Goal: Task Accomplishment & Management: Use online tool/utility

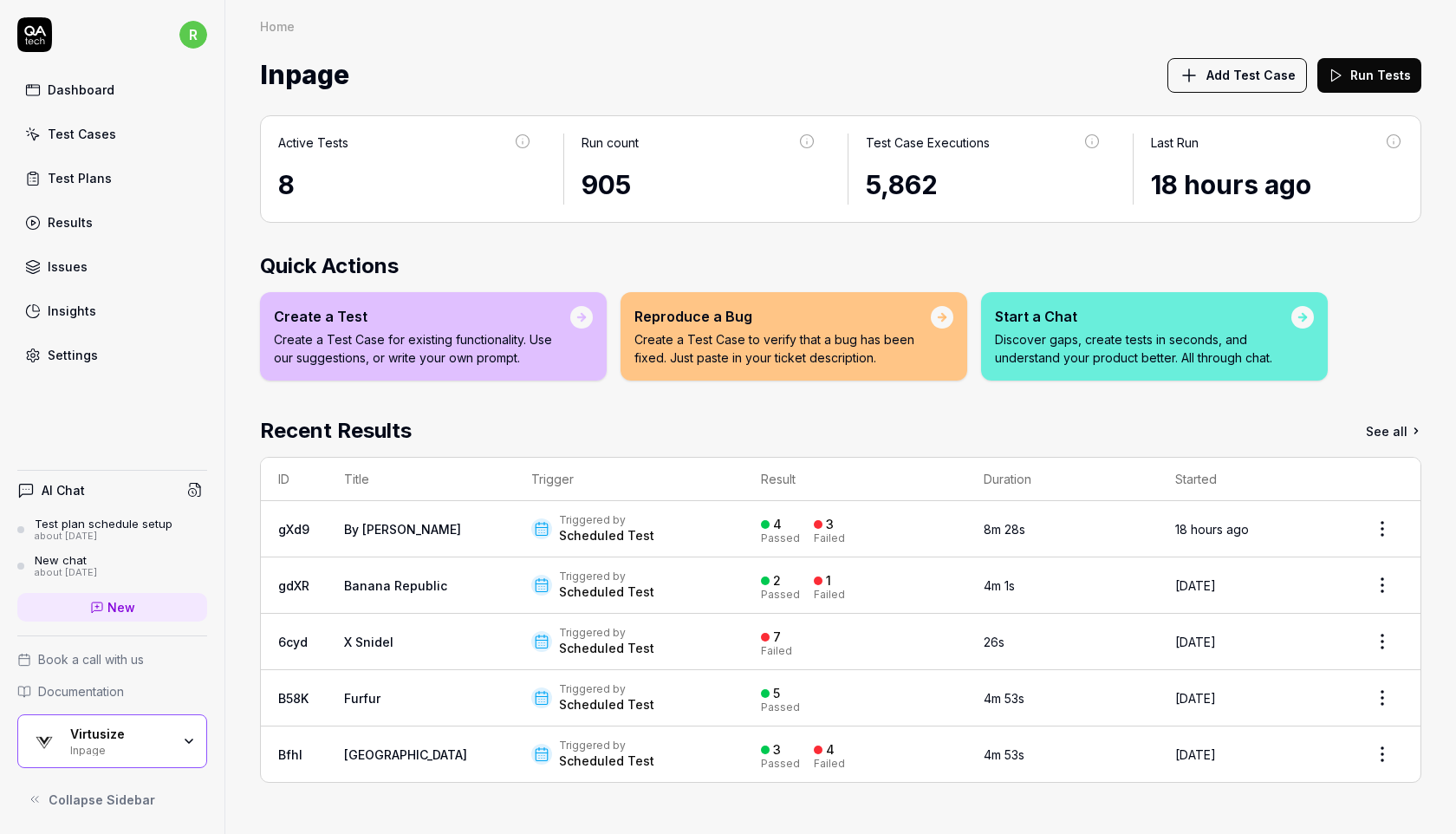
click at [98, 183] on div "Test Plans" at bounding box center [79, 178] width 64 height 18
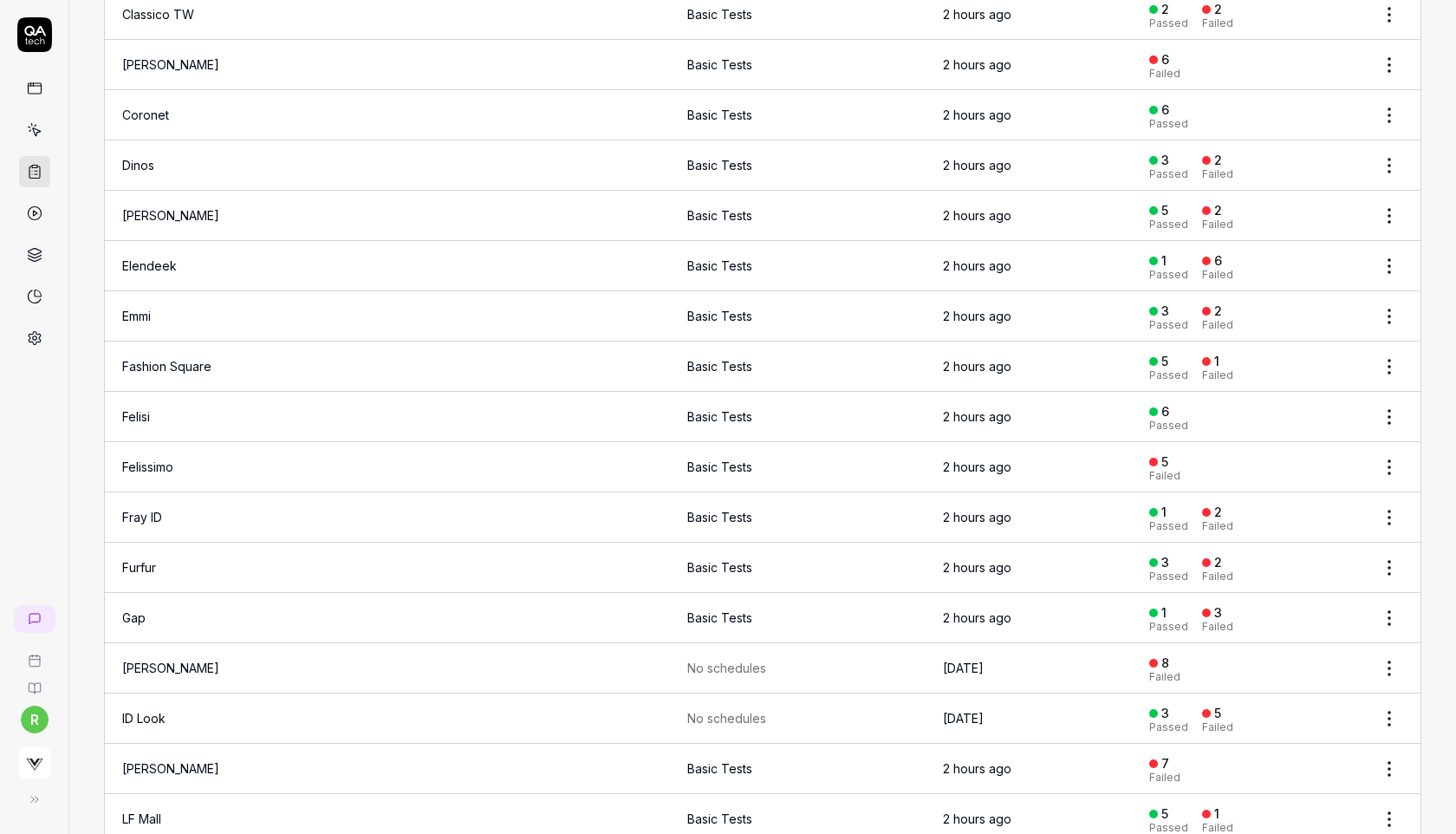
scroll to position [933, 0]
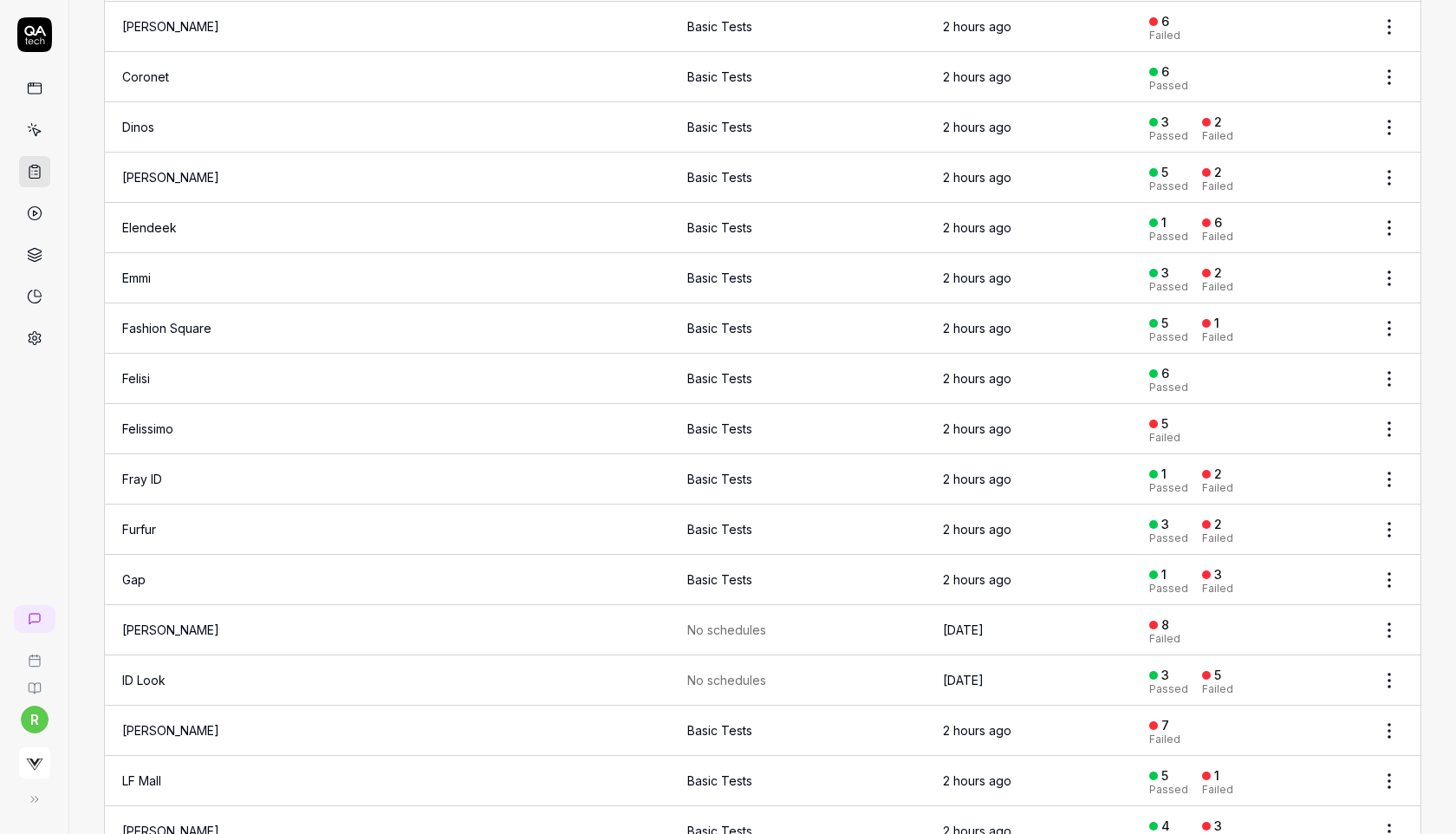
click at [926, 417] on td "2 hours ago" at bounding box center [1029, 429] width 206 height 50
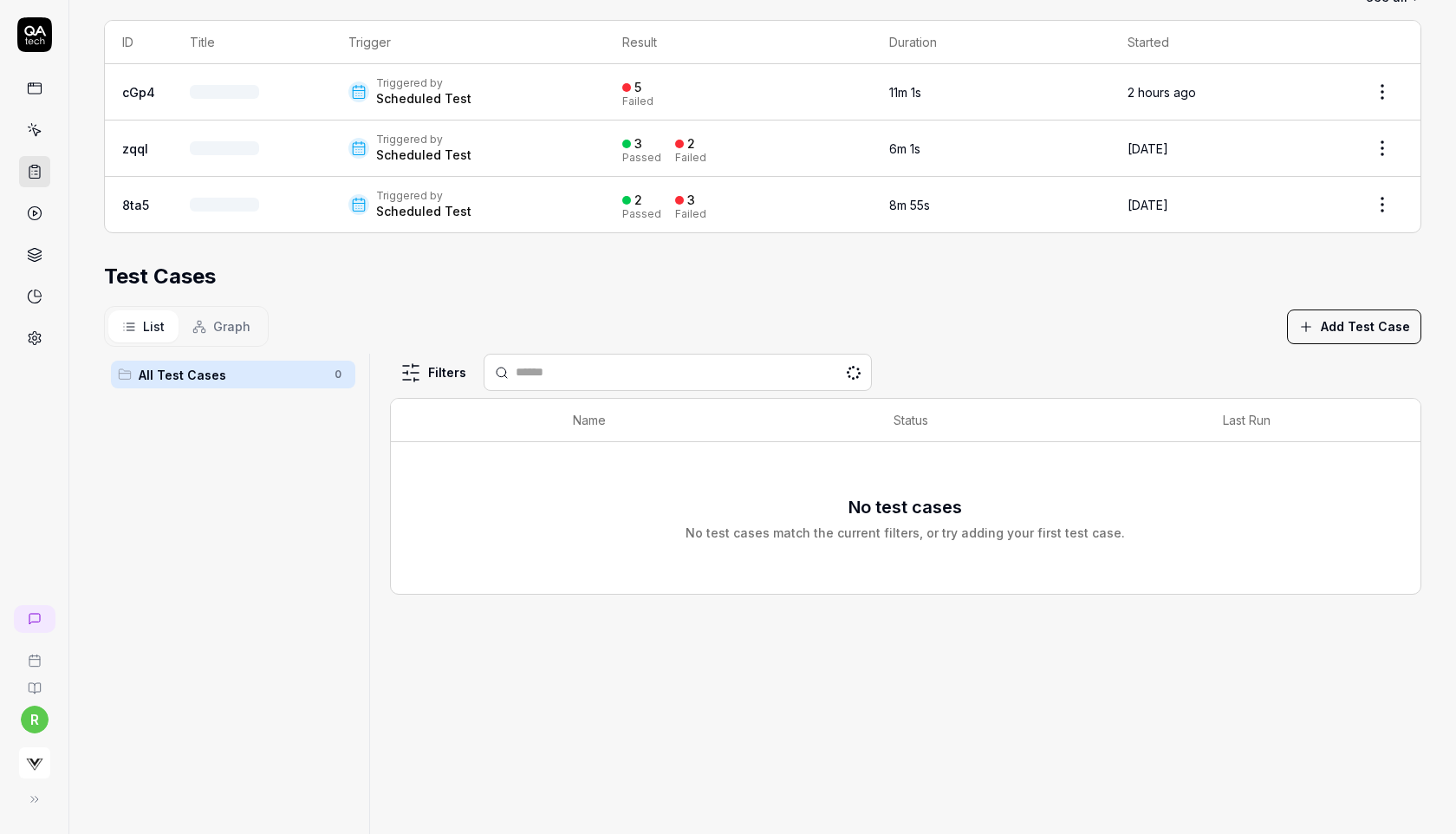
scroll to position [366, 0]
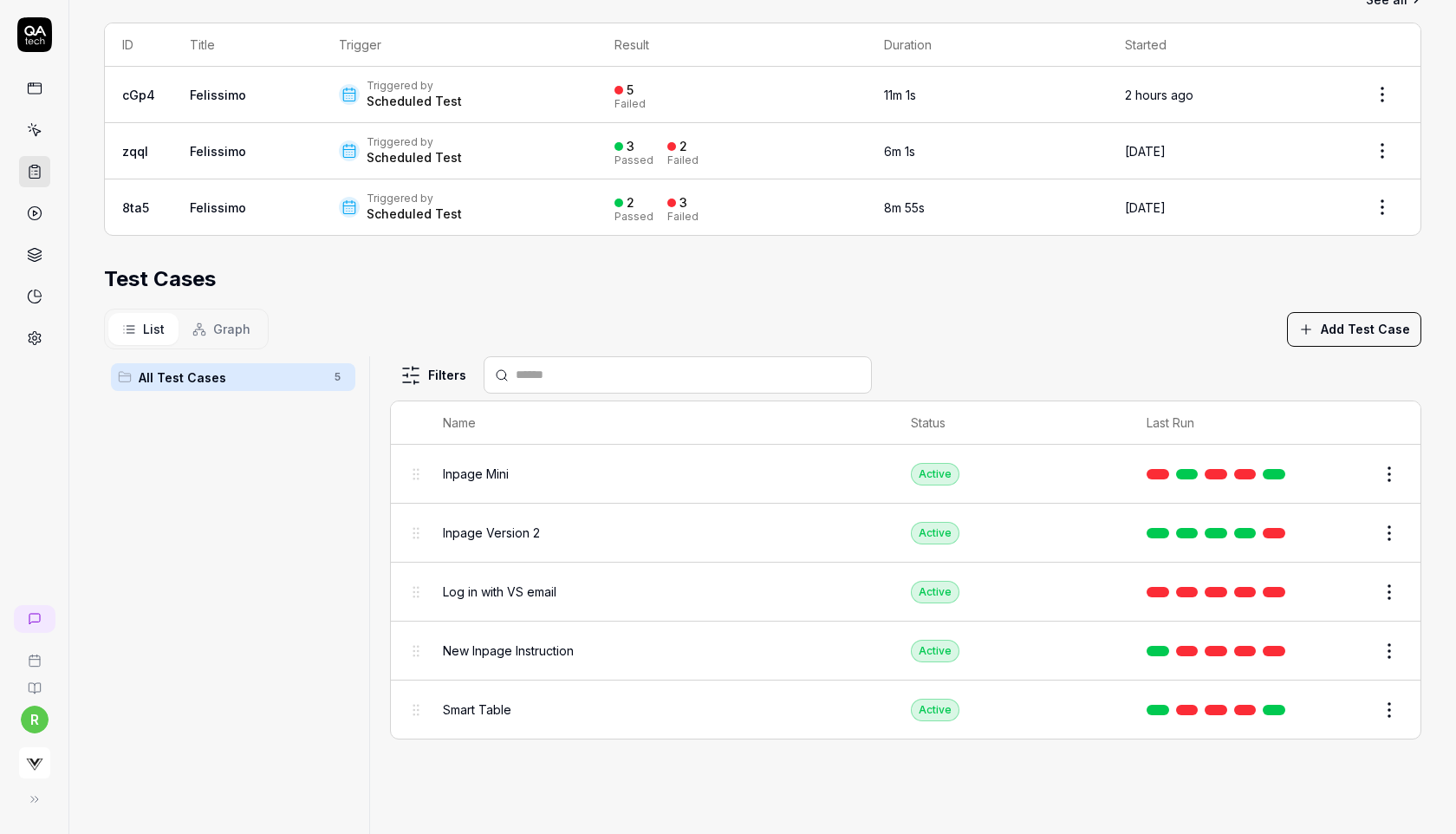
click at [1391, 94] on html "r Home / Test Plans / 0d8v6a Home / Test Plans / 0d8v6a ********* Short ID: 0d8…" at bounding box center [728, 417] width 1456 height 834
click at [1323, 176] on div "Rerun tests" at bounding box center [1333, 172] width 150 height 38
click at [1134, 280] on div "Test Cases" at bounding box center [762, 279] width 1317 height 31
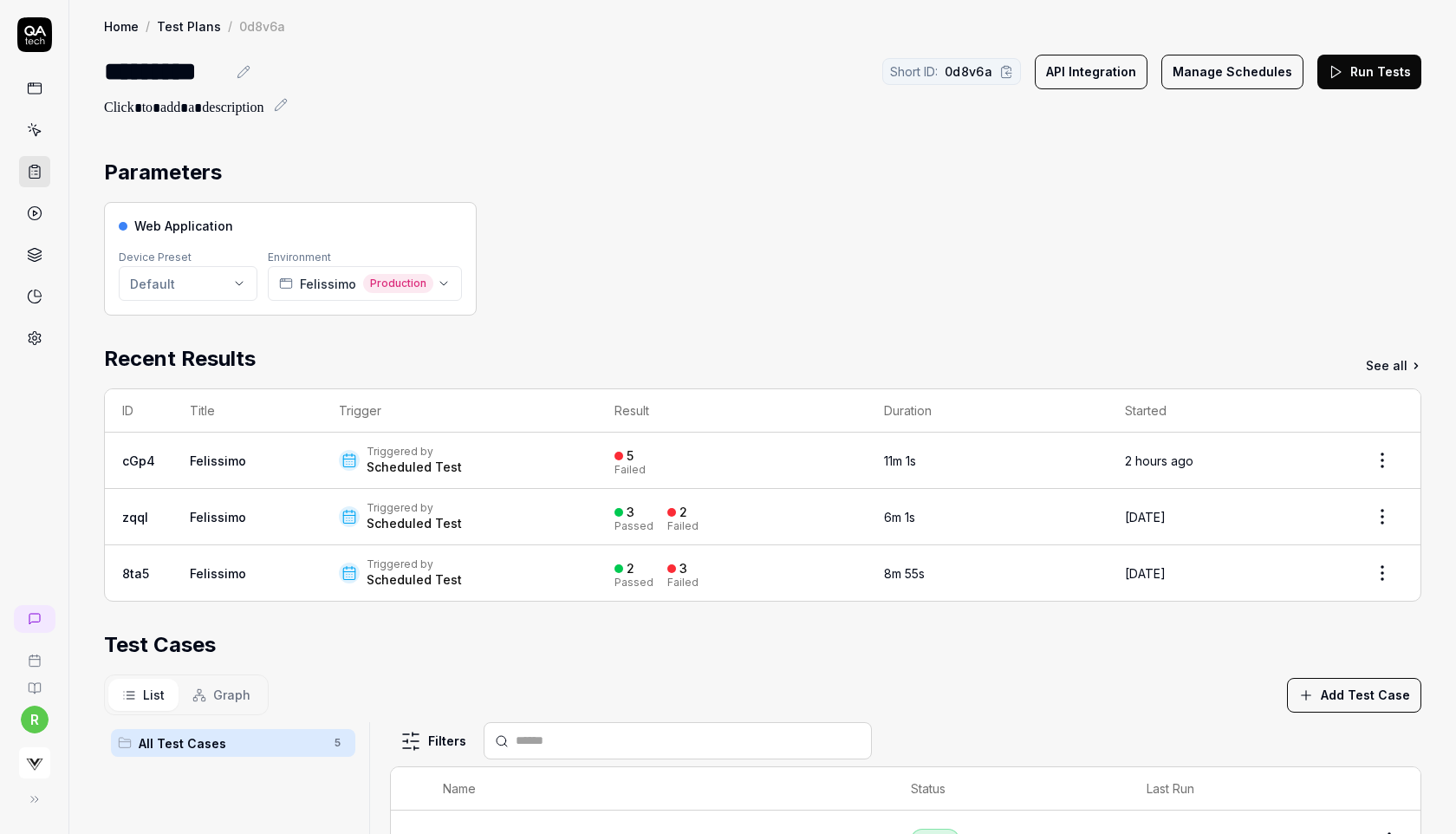
click at [35, 160] on link at bounding box center [35, 171] width 31 height 31
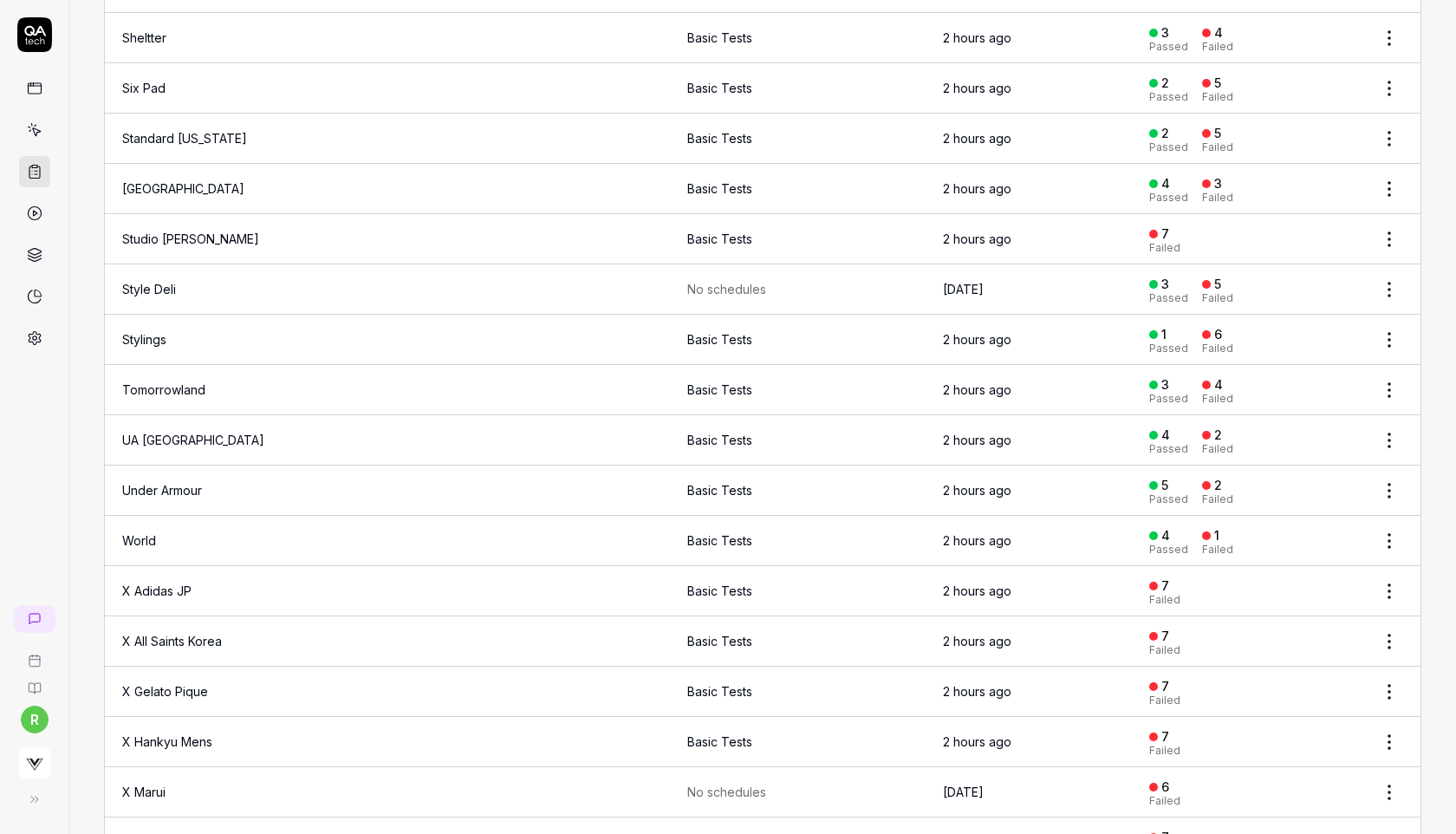
scroll to position [2509, 0]
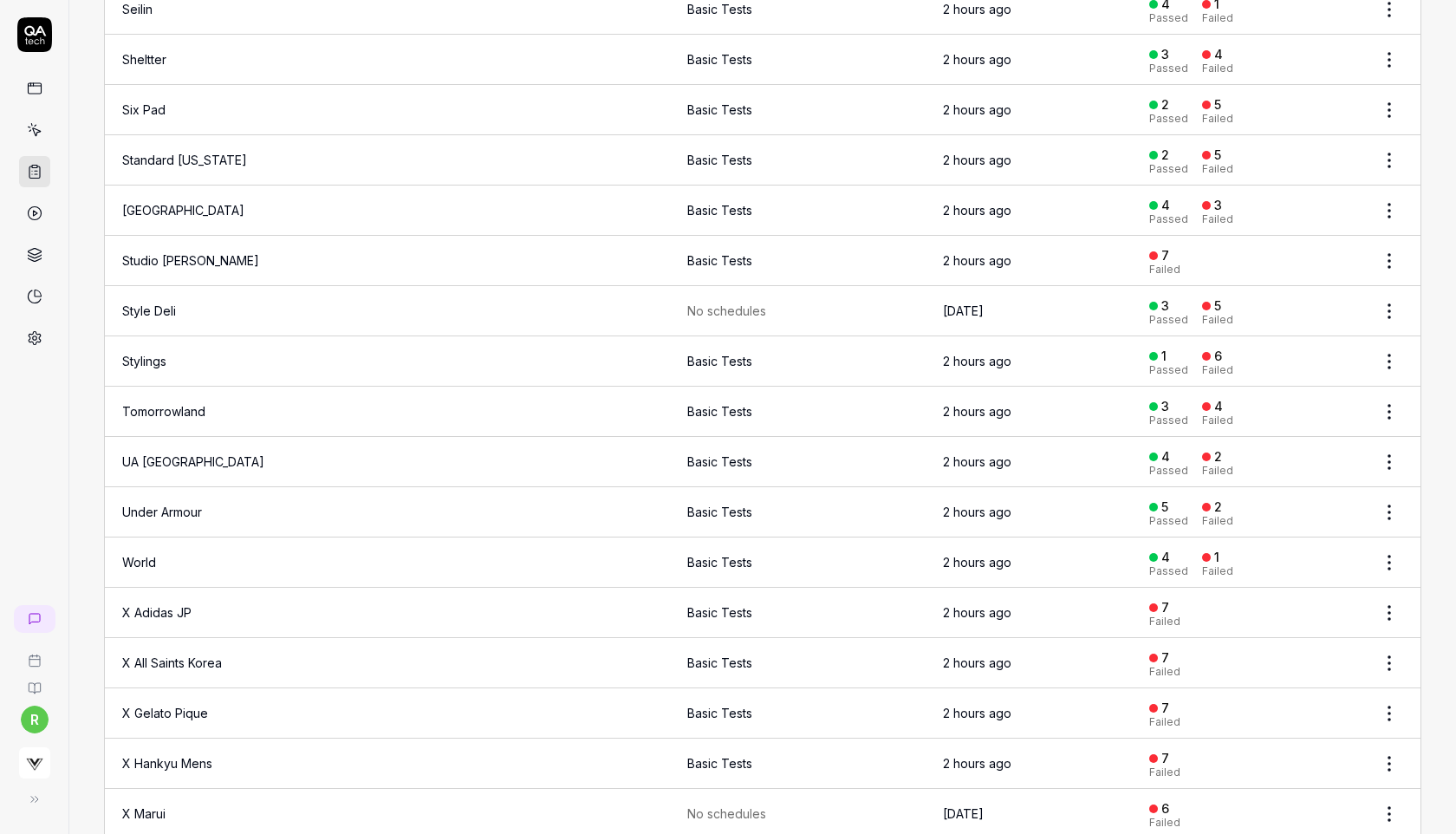
click at [184, 253] on link "Studio [PERSON_NAME]" at bounding box center [190, 260] width 137 height 15
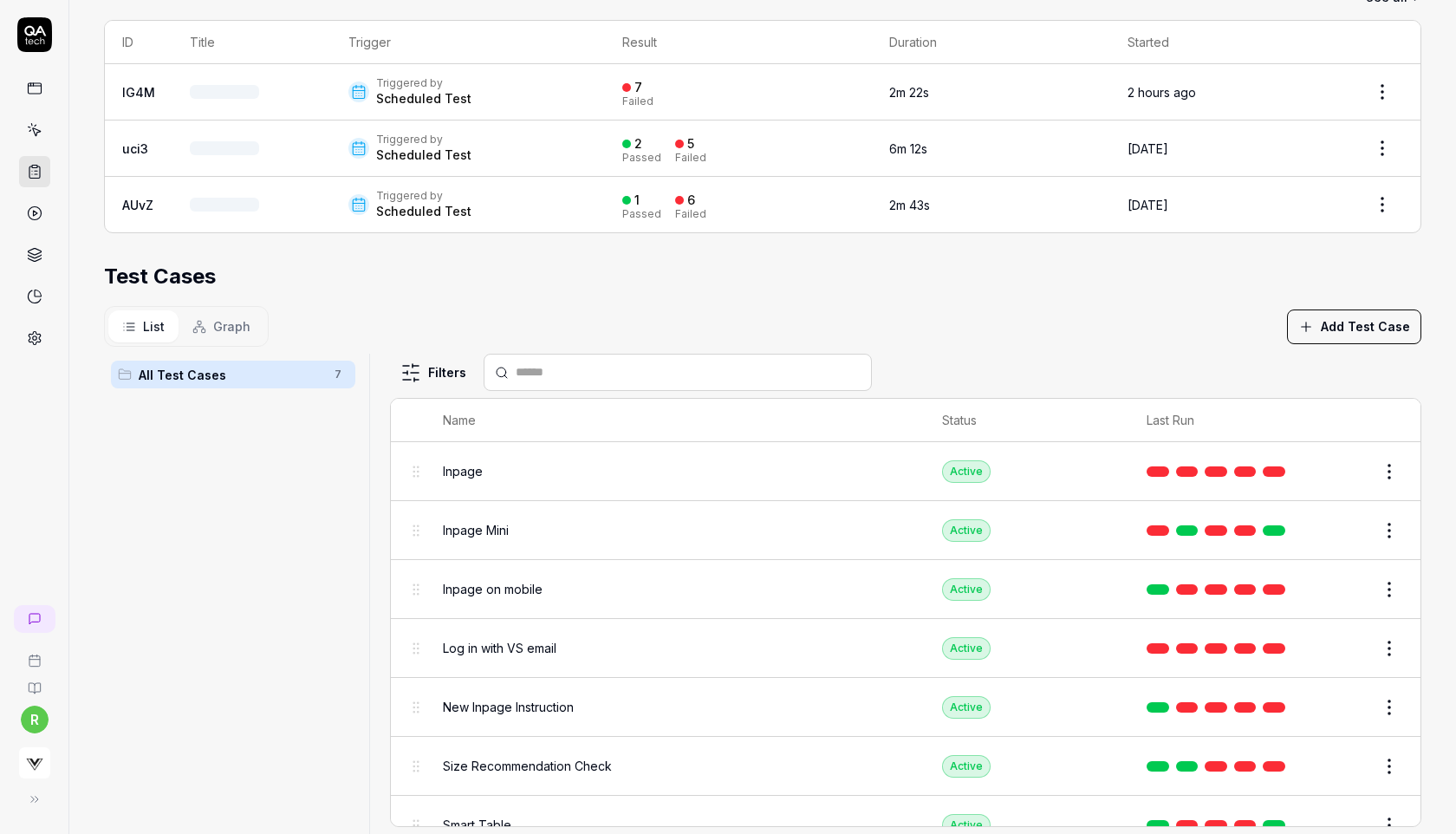
scroll to position [366, 0]
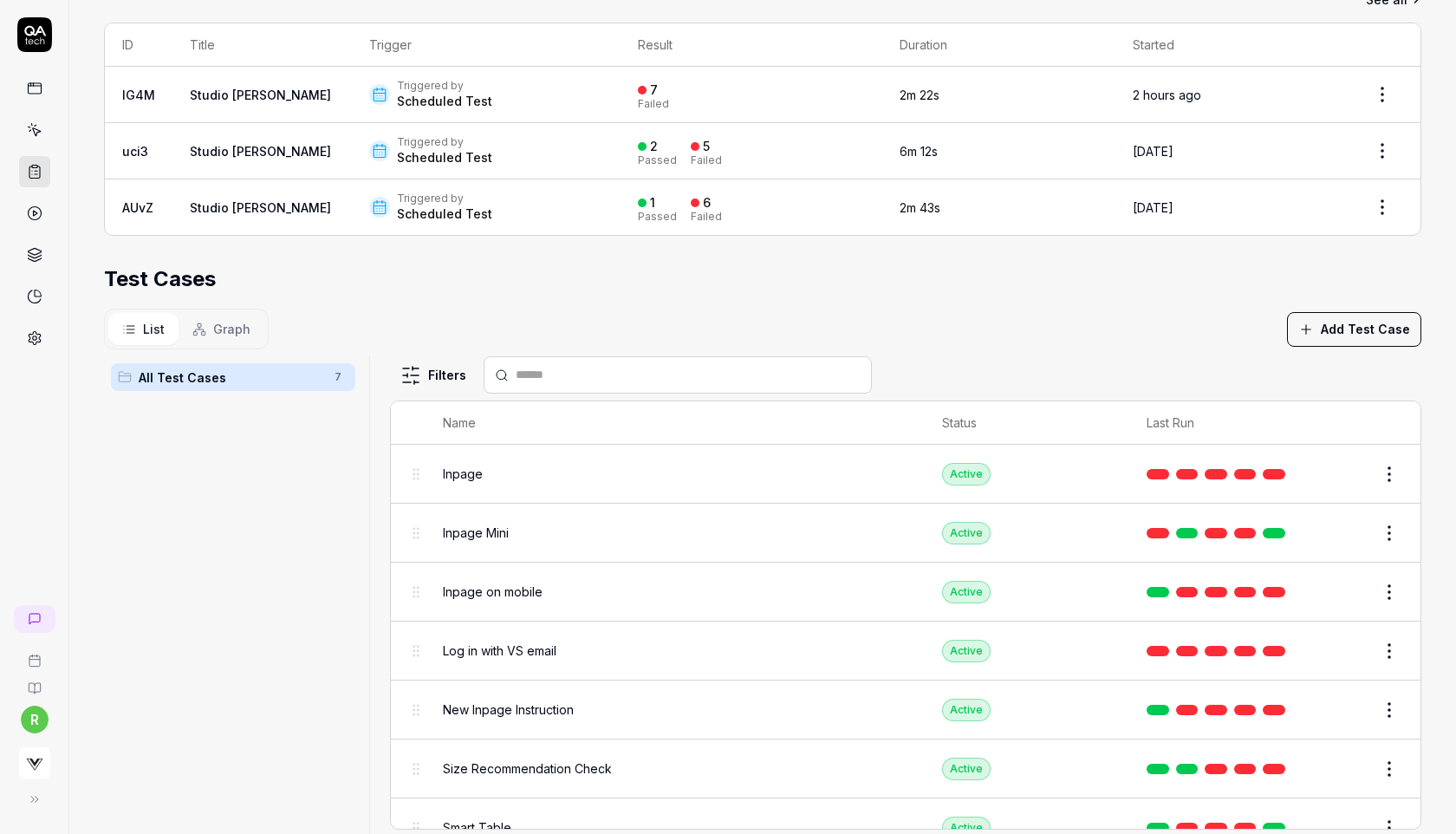
click at [1383, 93] on html "**********" at bounding box center [728, 417] width 1456 height 834
click at [1283, 174] on div "Rerun tests" at bounding box center [1333, 172] width 150 height 38
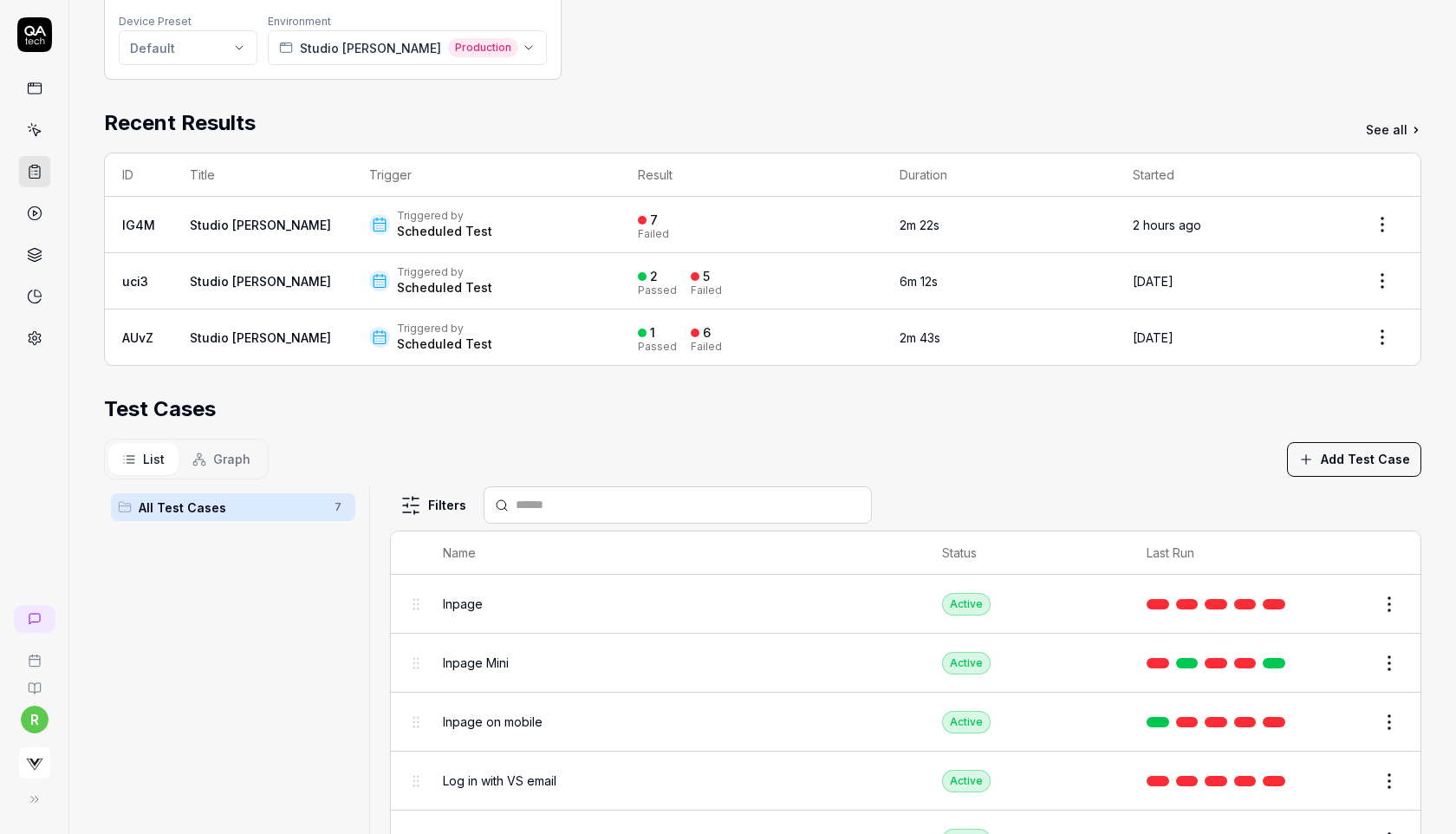
scroll to position [0, 0]
